Goal: Navigation & Orientation: Find specific page/section

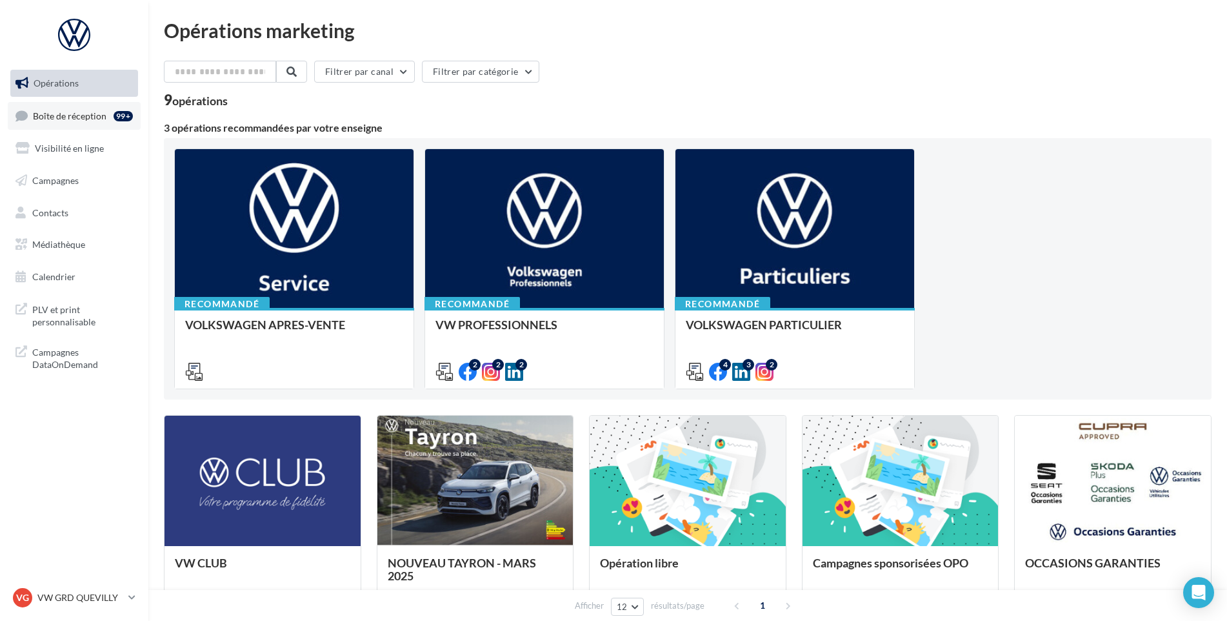
click at [88, 113] on span "Boîte de réception" at bounding box center [70, 115] width 74 height 11
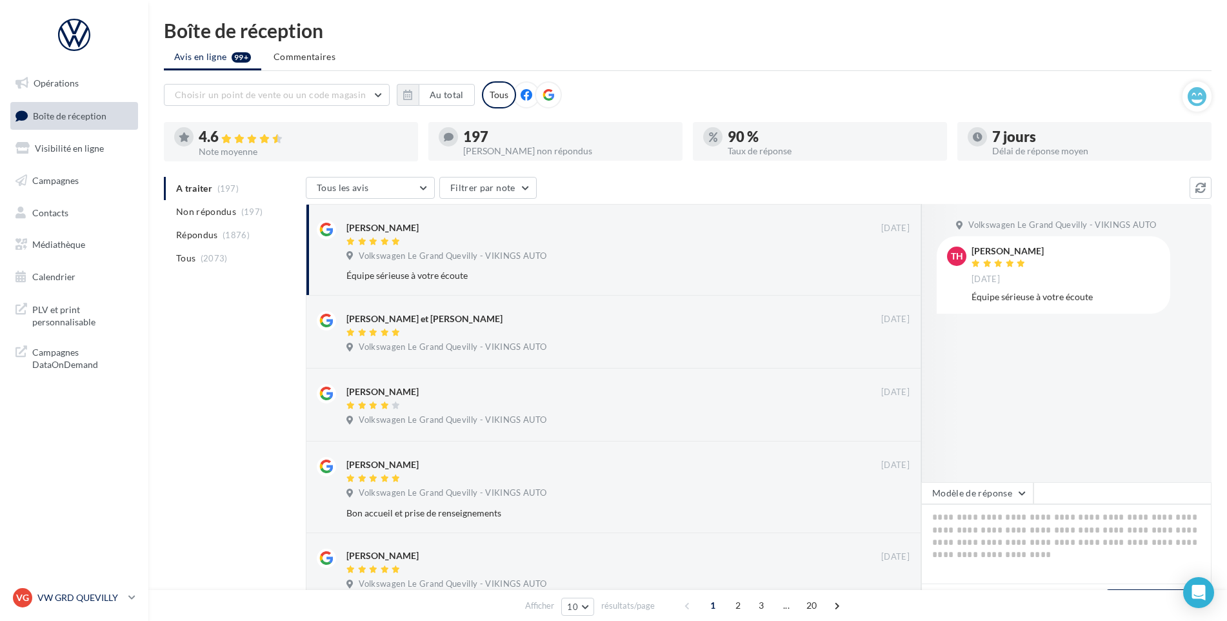
click at [74, 596] on p "VW GRD QUEVILLY" at bounding box center [80, 597] width 86 height 13
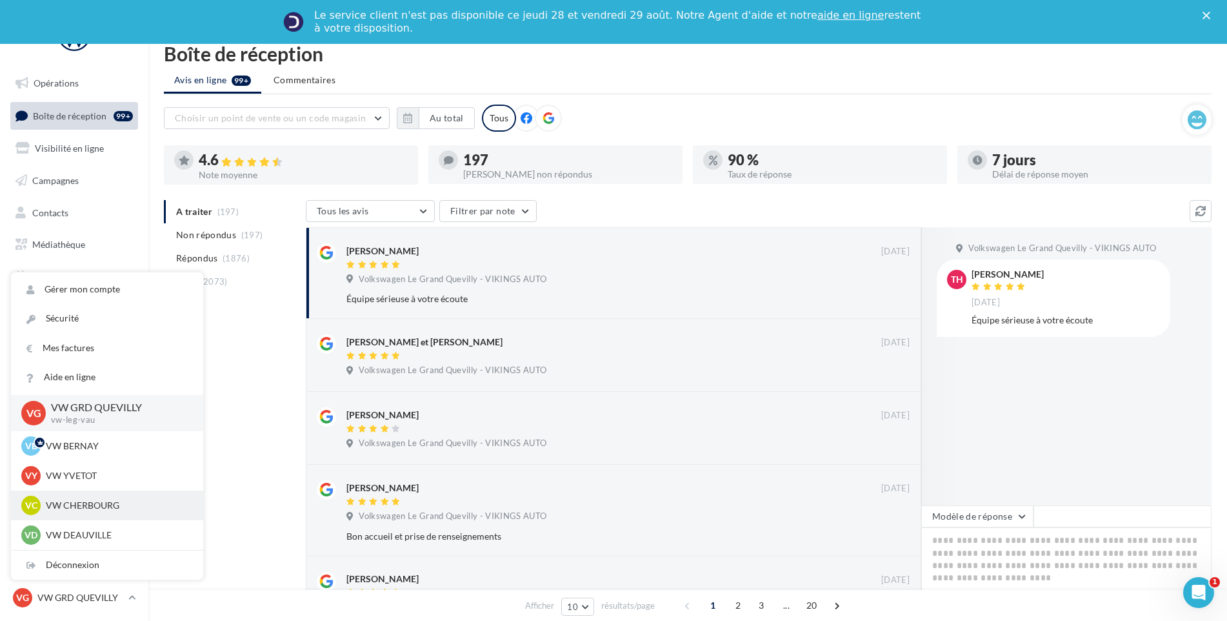
scroll to position [65, 0]
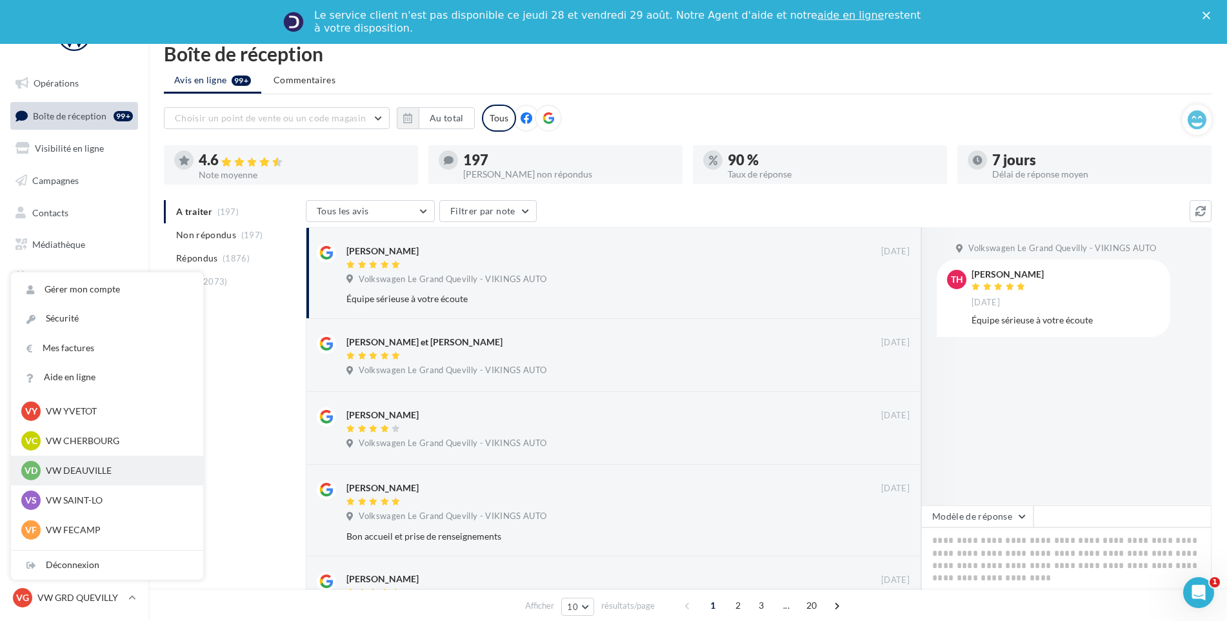
click at [91, 475] on p "VW DEAUVILLE" at bounding box center [117, 470] width 142 height 13
